Goal: Information Seeking & Learning: Learn about a topic

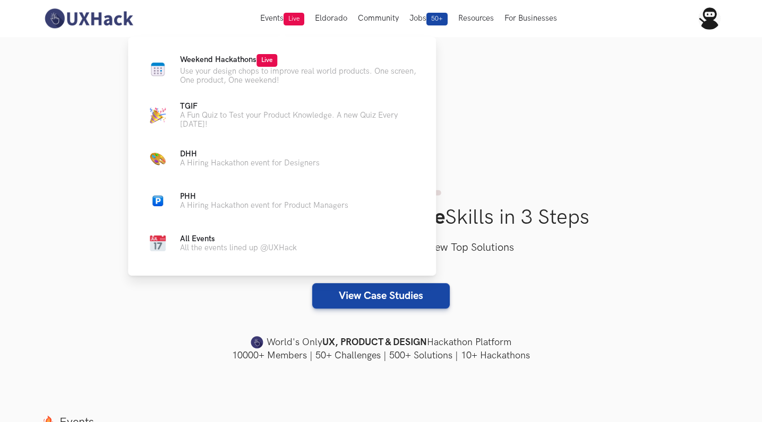
click at [209, 53] on div "Weekend Hackathons Live Use your design chops to improve real world products. O…" at bounding box center [282, 155] width 308 height 236
click at [194, 62] on span "Weekend Hackathons Live" at bounding box center [228, 59] width 97 height 9
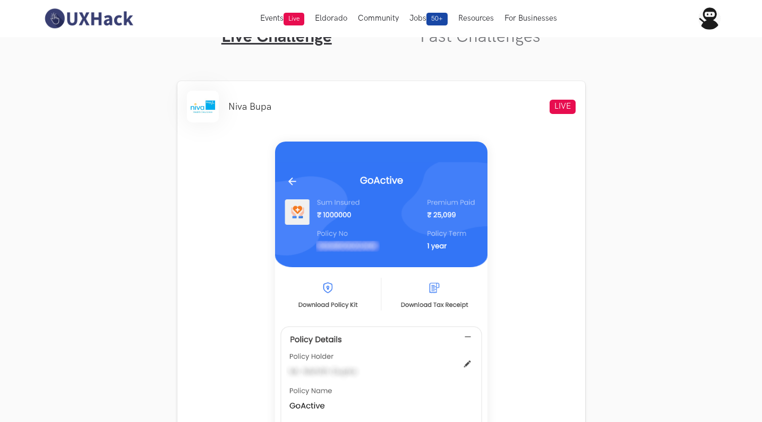
scroll to position [260, 0]
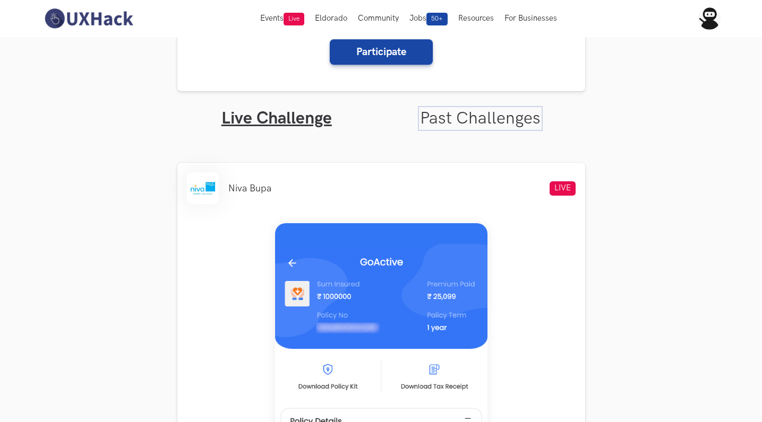
click at [459, 117] on link "Past Challenges" at bounding box center [480, 118] width 120 height 21
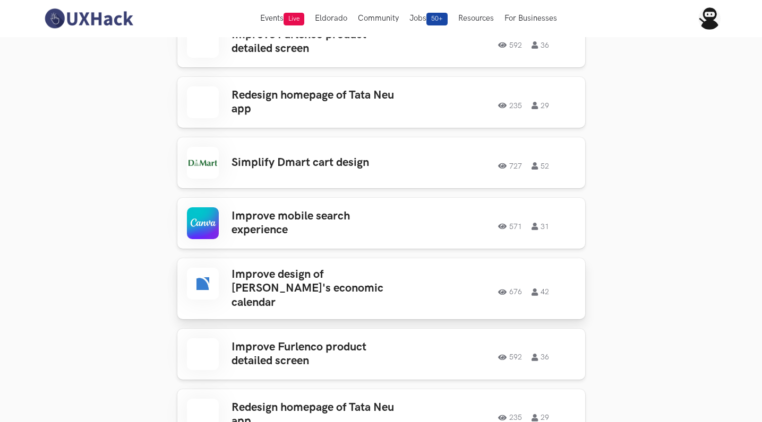
scroll to position [808, 0]
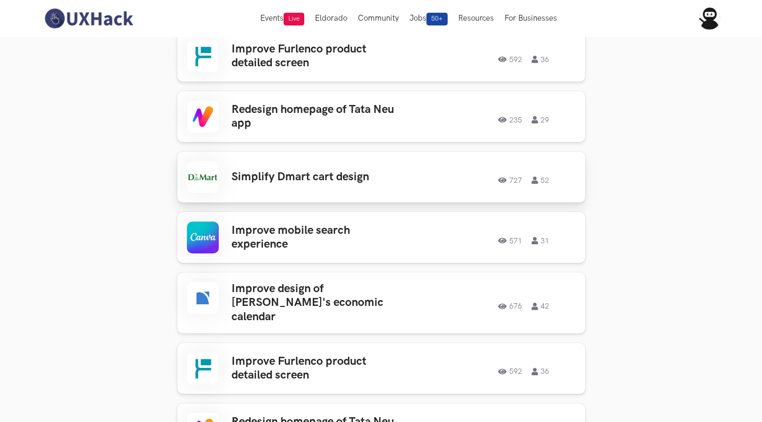
click at [294, 170] on h3 "Simplify Dmart cart design" at bounding box center [314, 177] width 166 height 14
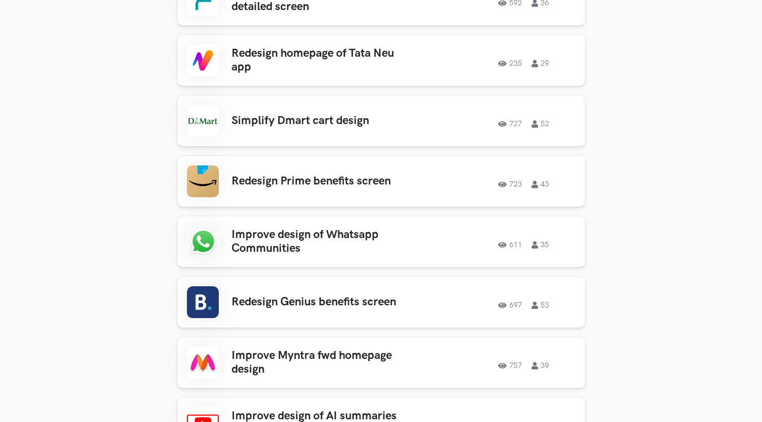
scroll to position [1193, 0]
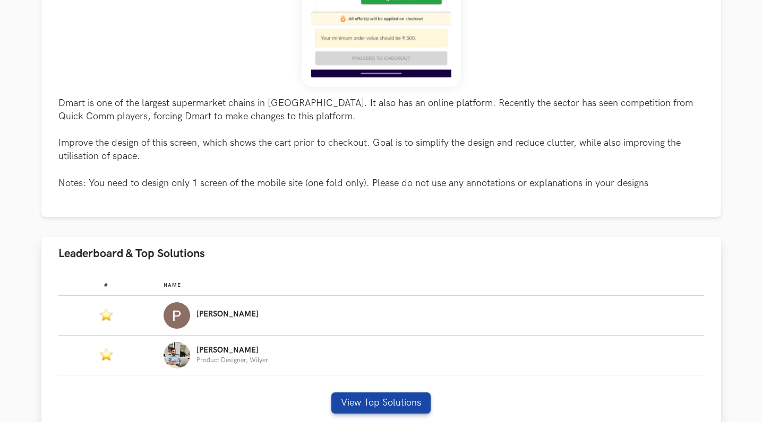
scroll to position [419, 0]
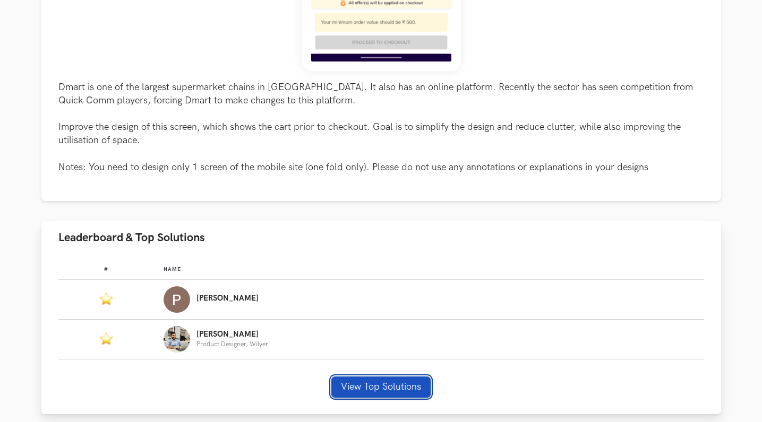
click at [386, 385] on button "View Top Solutions" at bounding box center [380, 387] width 99 height 21
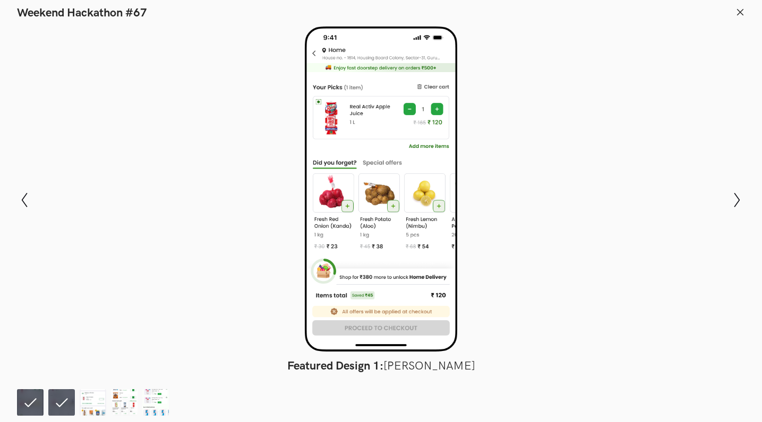
scroll to position [499, 0]
click at [736, 198] on icon "Show next slide" at bounding box center [736, 200] width 15 height 15
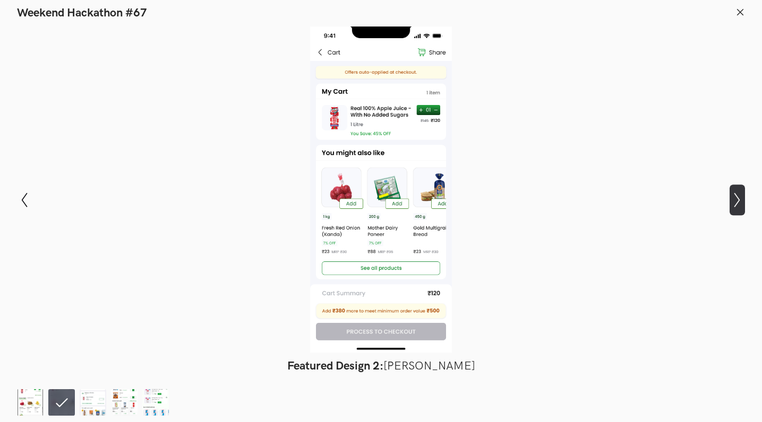
click at [736, 198] on icon "Show next slide" at bounding box center [736, 200] width 15 height 15
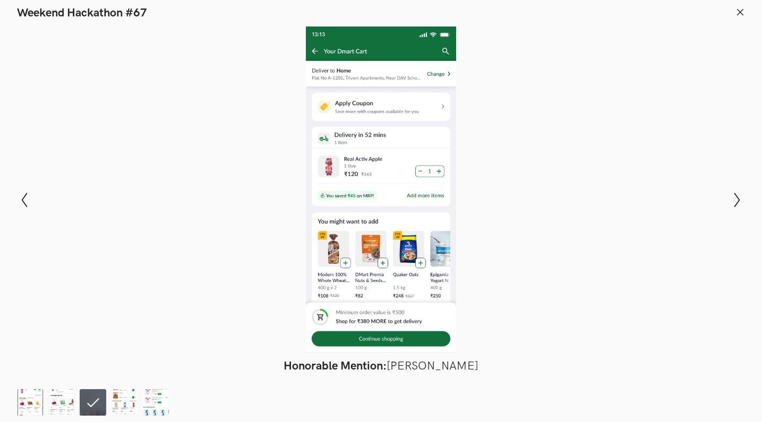
scroll to position [521, 0]
